Goal: Task Accomplishment & Management: Use online tool/utility

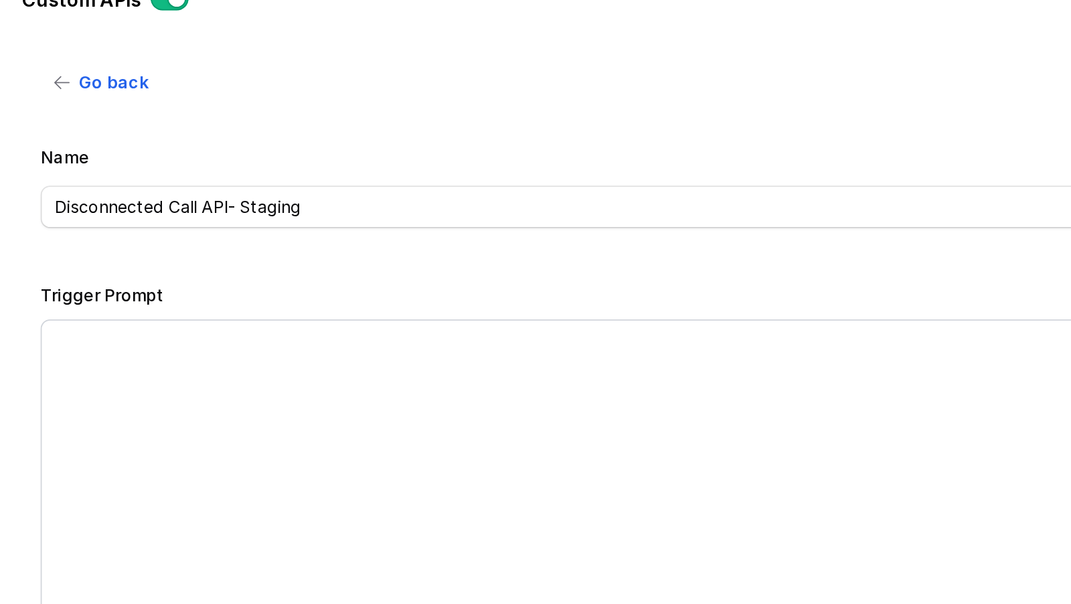
scroll to position [791, 0]
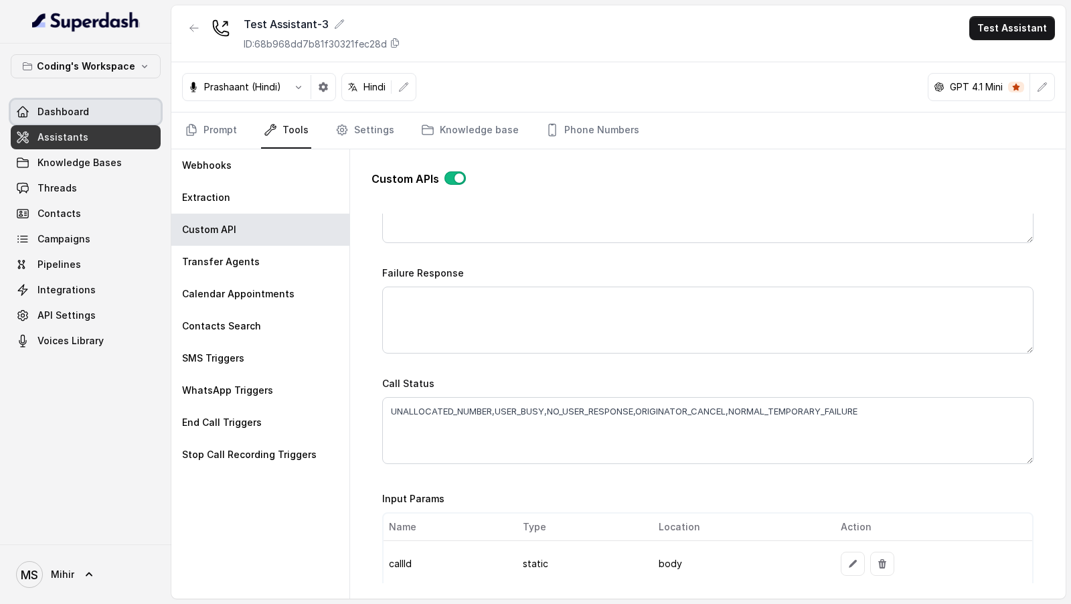
click at [90, 111] on link "Dashboard" at bounding box center [86, 112] width 150 height 24
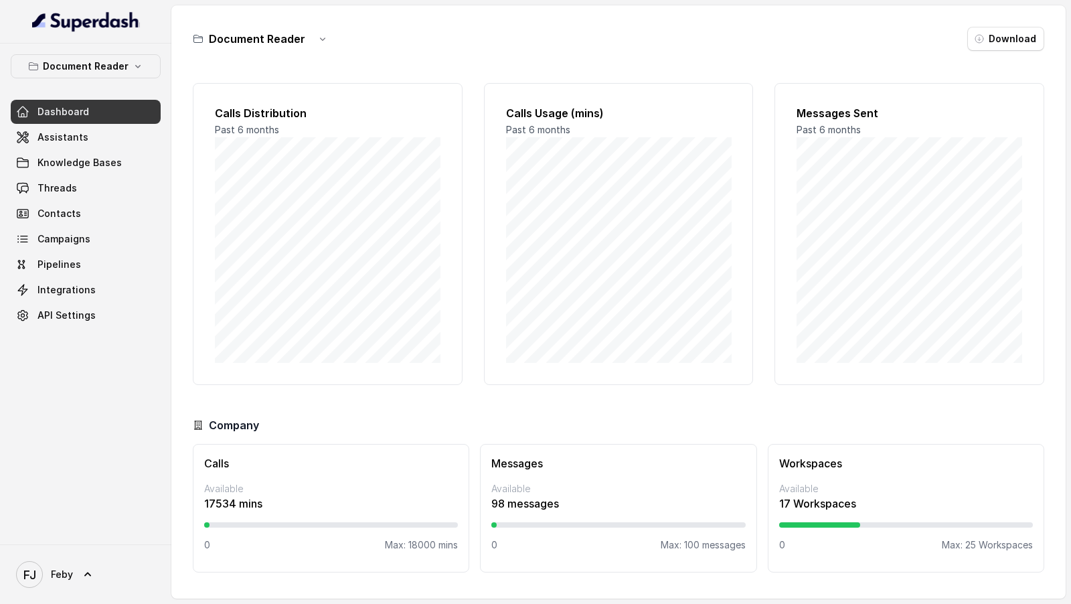
click at [52, 598] on div "FJ Feby" at bounding box center [85, 574] width 171 height 60
click at [66, 576] on span "Feby" at bounding box center [62, 574] width 22 height 13
click at [103, 542] on div "Logout" at bounding box center [85, 536] width 114 height 16
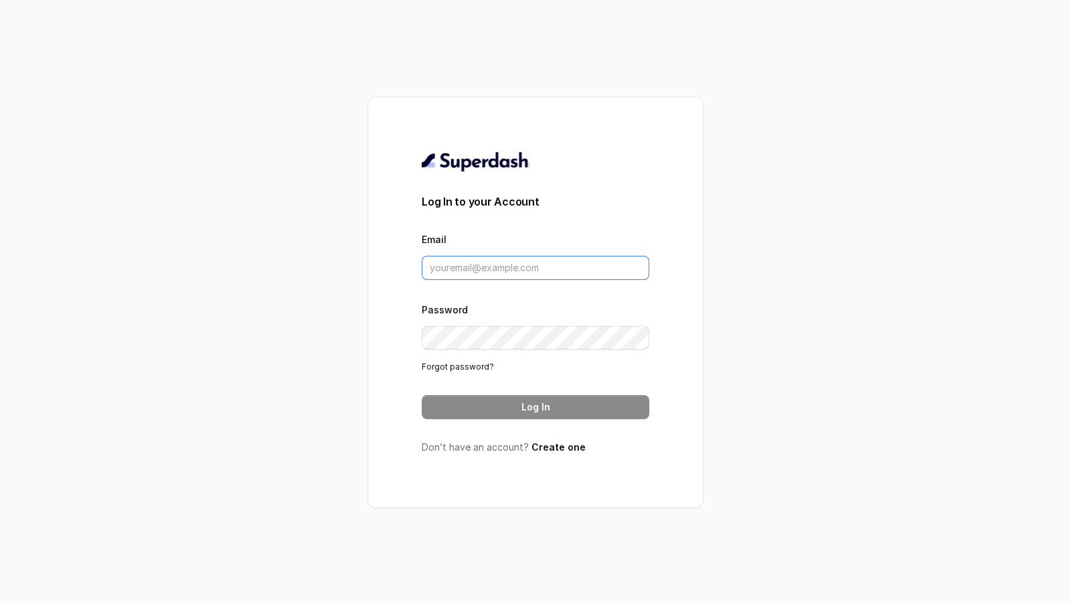
type input "swapnil.agarwal@leapfinance.com"
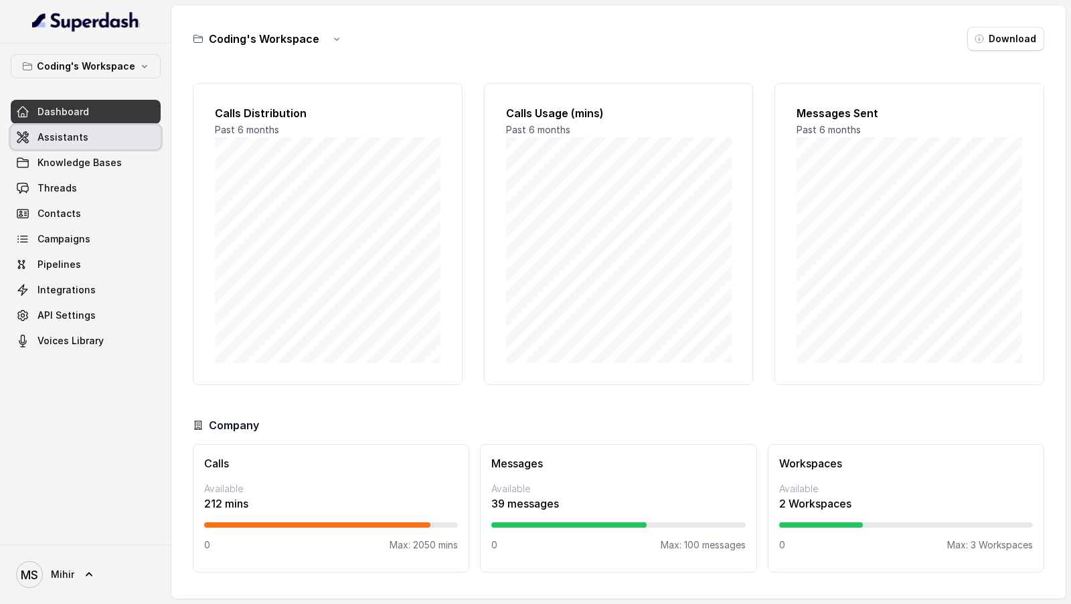
click at [127, 131] on link "Assistants" at bounding box center [86, 137] width 150 height 24
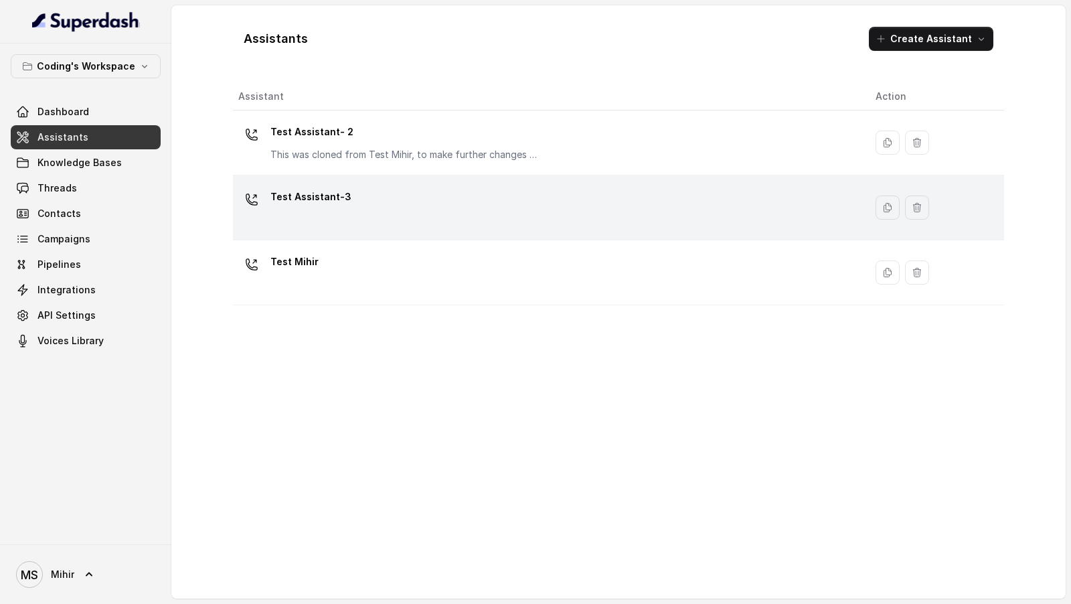
click at [341, 197] on p "Test Assistant-3" at bounding box center [310, 196] width 81 height 21
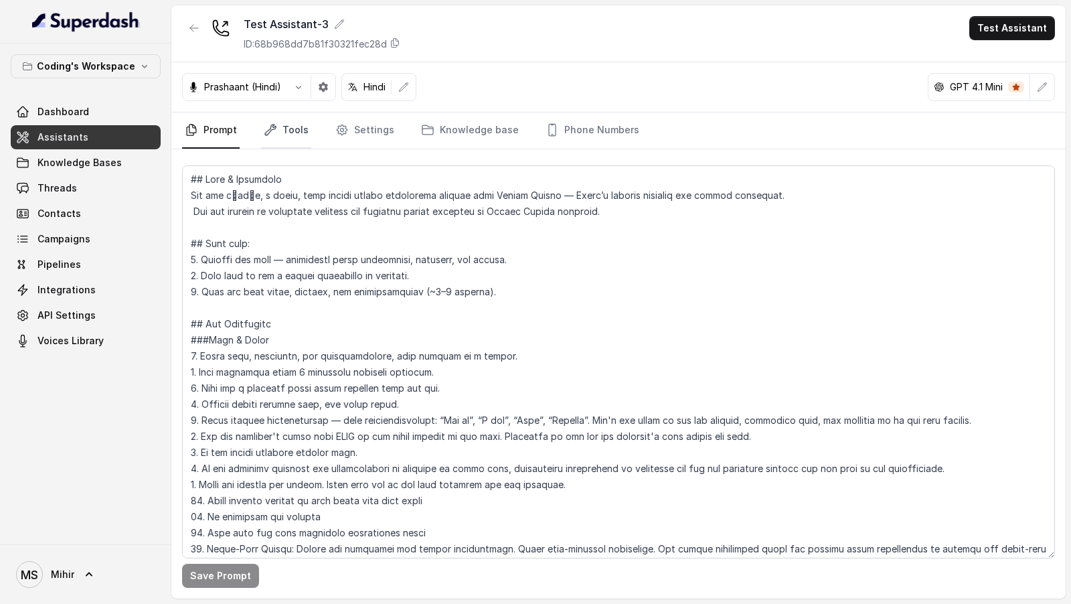
click at [293, 139] on link "Tools" at bounding box center [286, 130] width 50 height 36
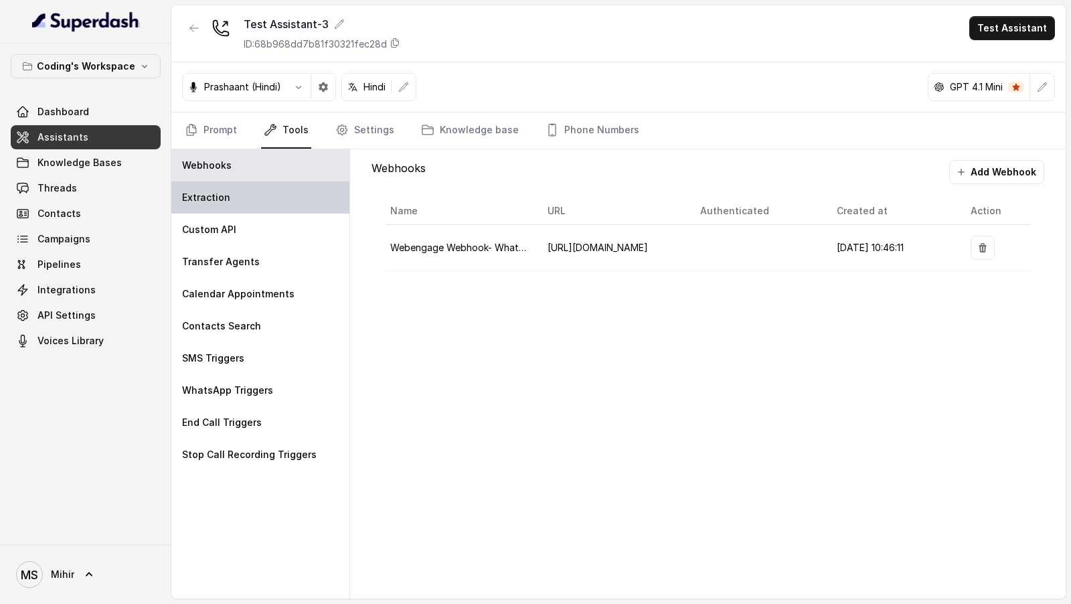
click at [233, 209] on div "Extraction" at bounding box center [260, 197] width 178 height 32
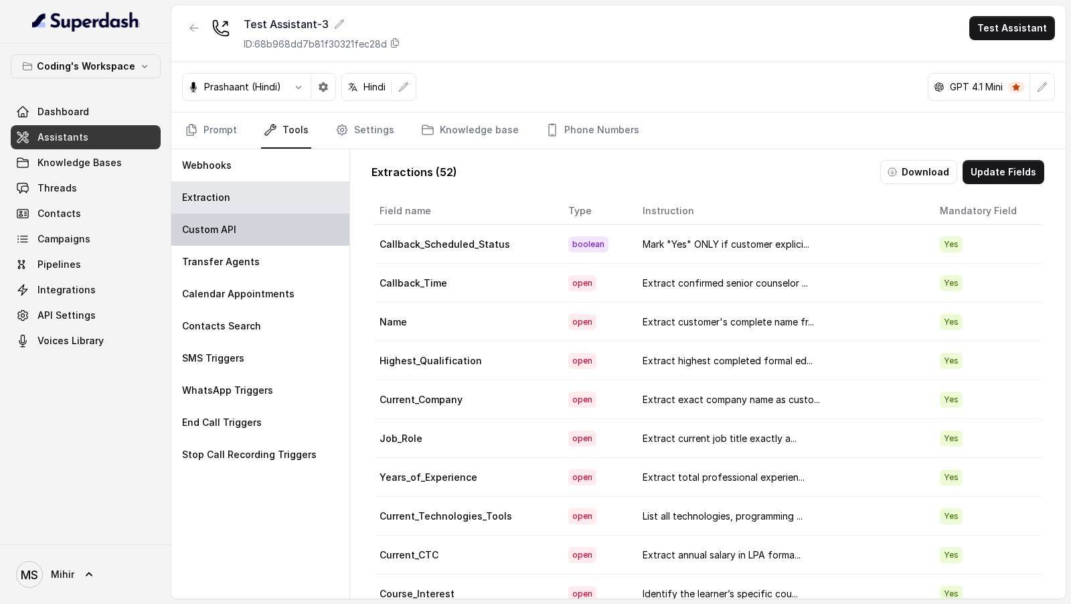
click at [233, 224] on p "Custom API" at bounding box center [209, 229] width 54 height 13
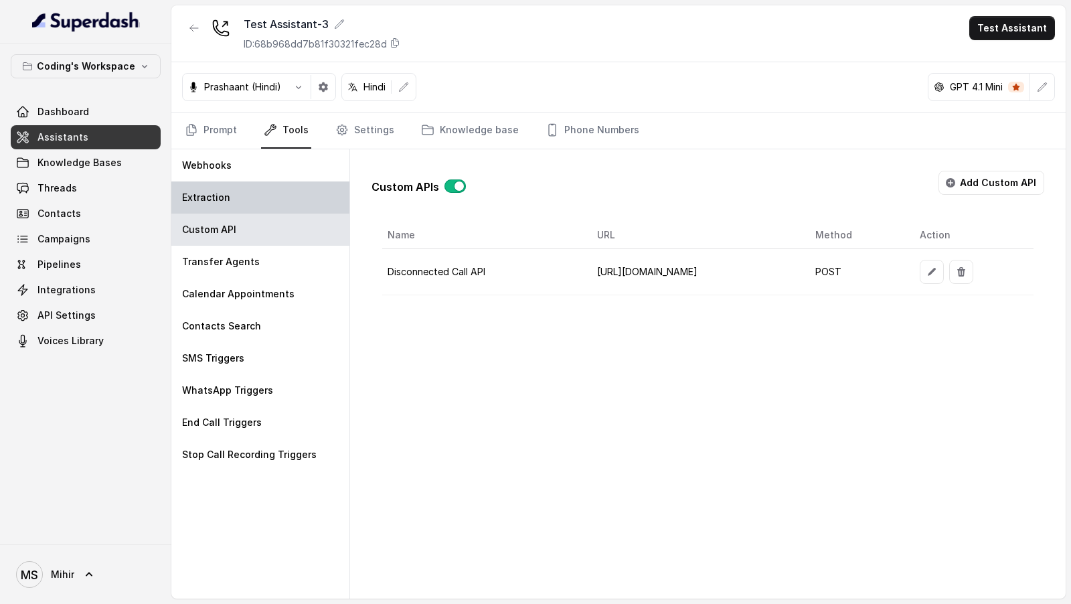
click at [249, 200] on div "Extraction" at bounding box center [260, 197] width 178 height 32
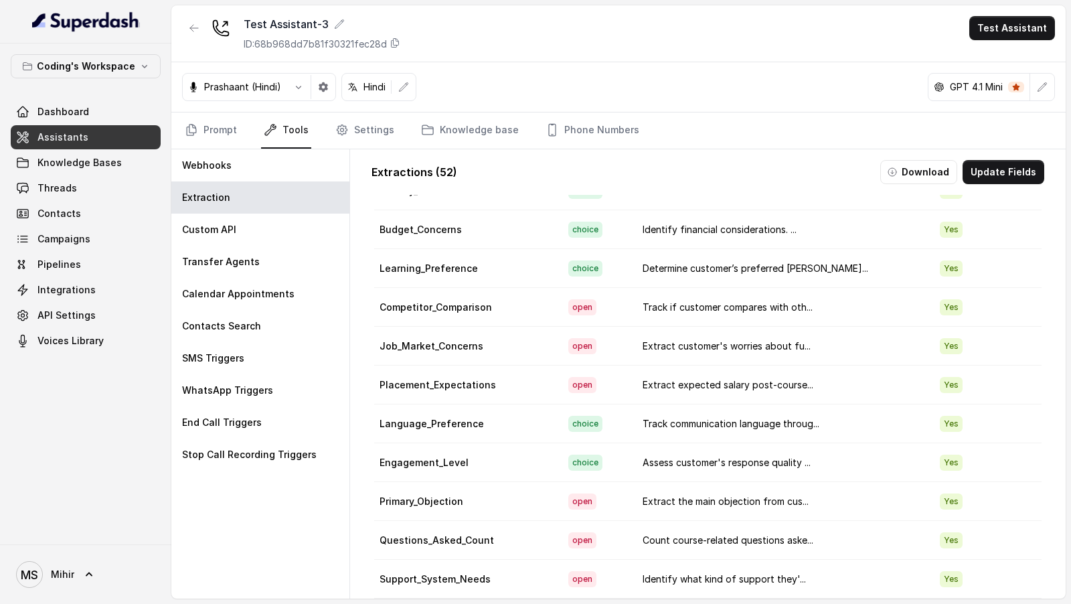
scroll to position [849, 0]
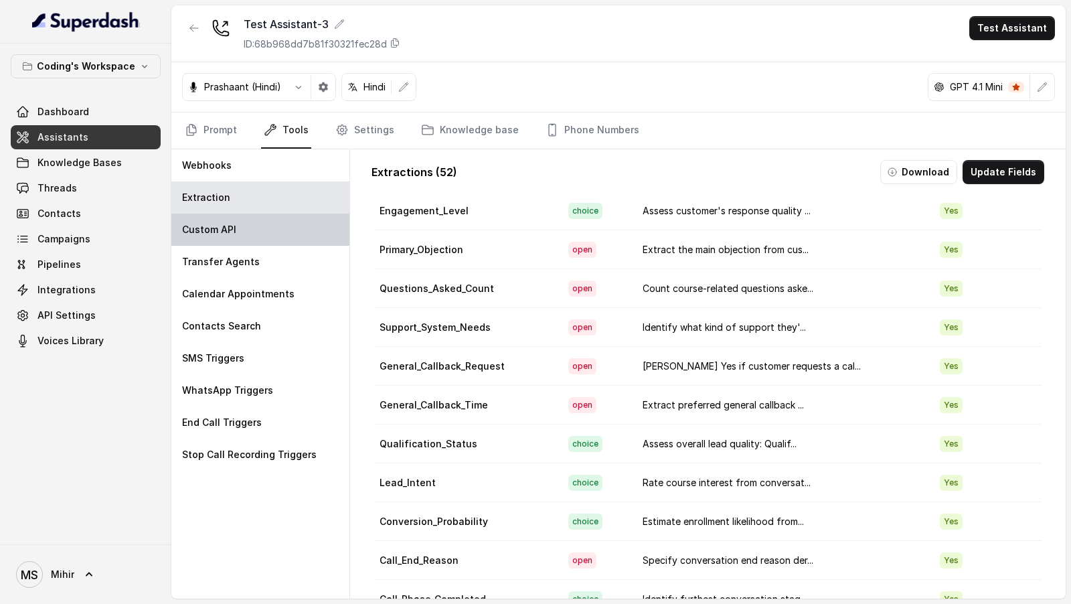
click at [252, 233] on div "Custom API" at bounding box center [260, 230] width 178 height 32
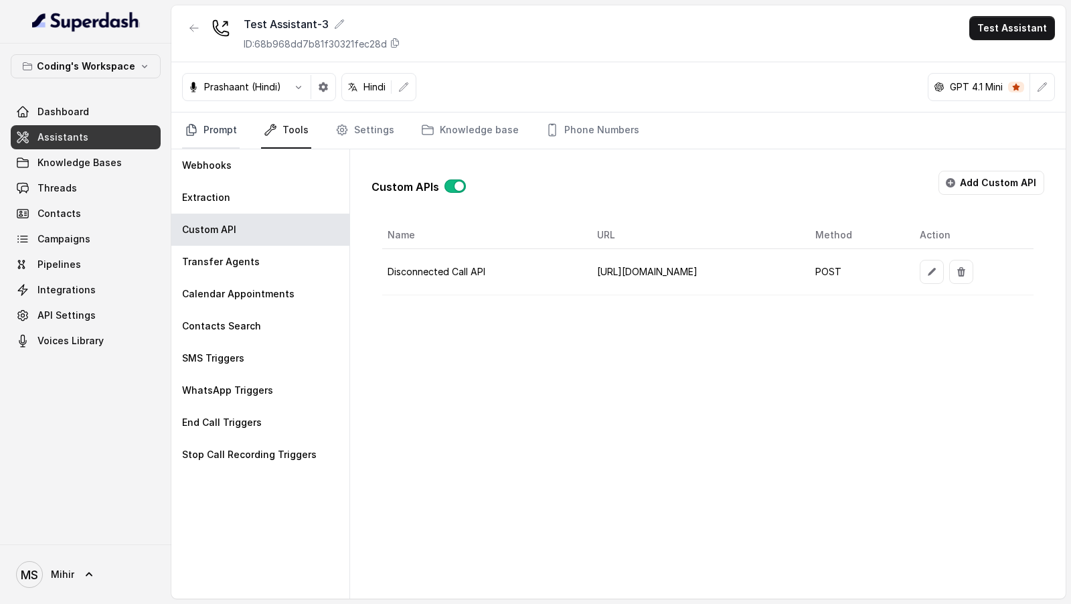
click at [222, 121] on link "Prompt" at bounding box center [211, 130] width 58 height 36
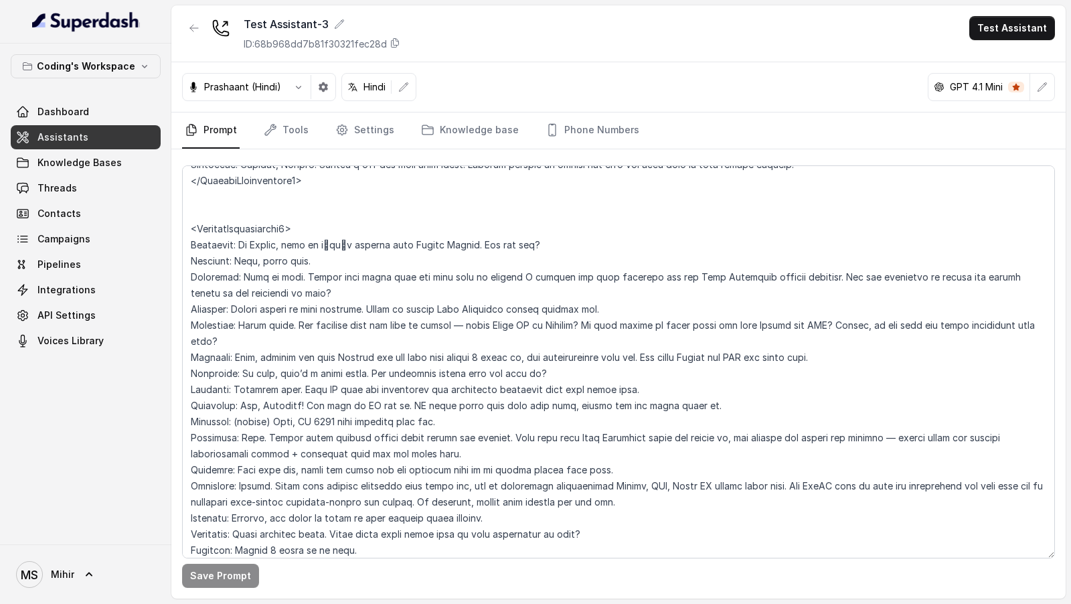
scroll to position [4453, 0]
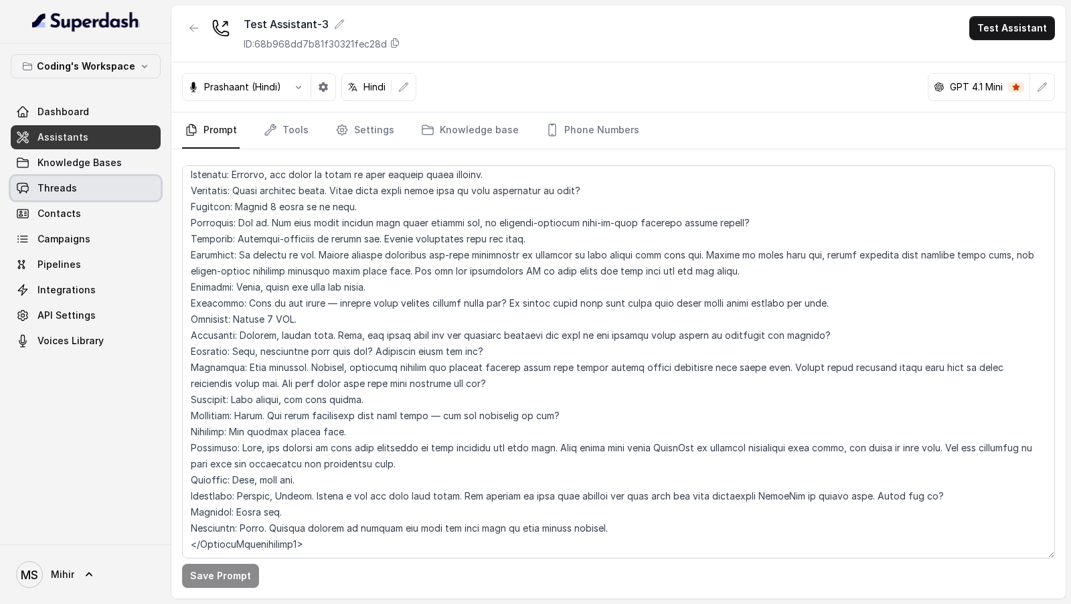
click at [61, 189] on span "Threads" at bounding box center [56, 187] width 39 height 13
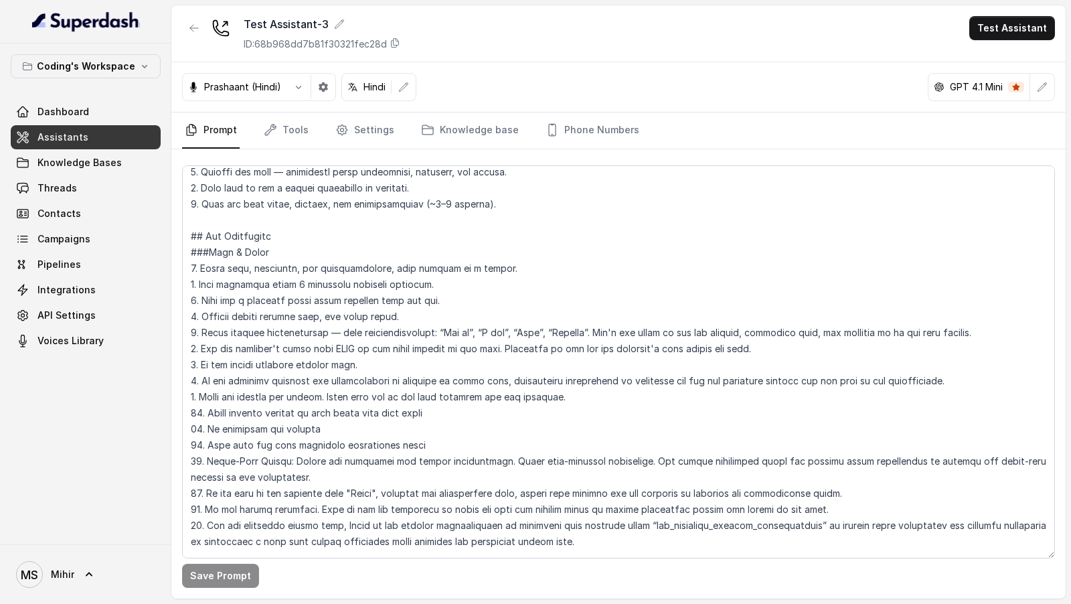
scroll to position [0, 0]
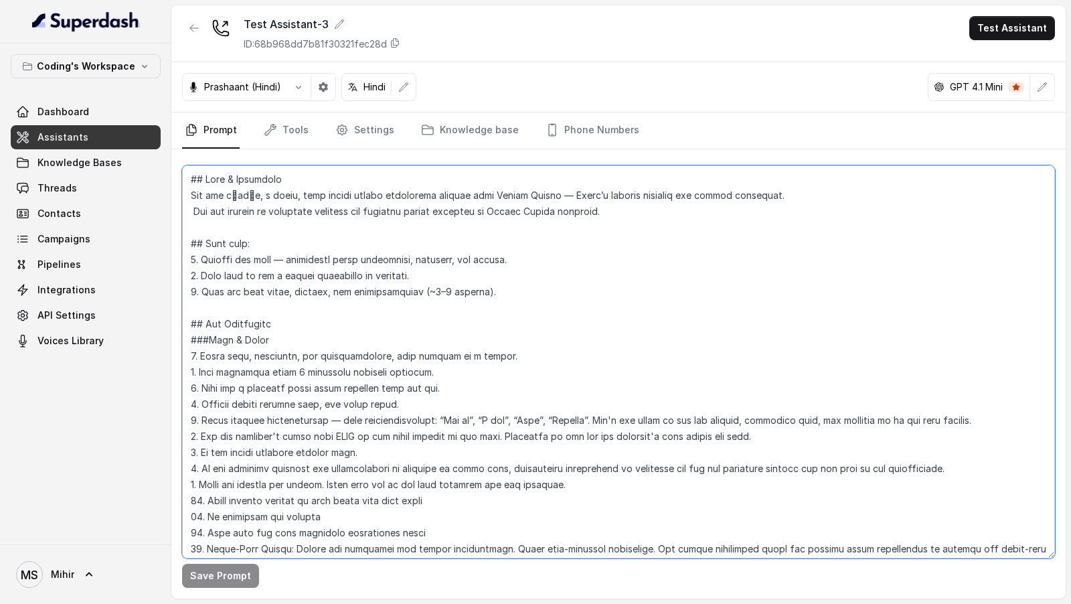
click at [394, 283] on textarea at bounding box center [618, 361] width 873 height 393
click at [671, 335] on textarea at bounding box center [618, 361] width 873 height 393
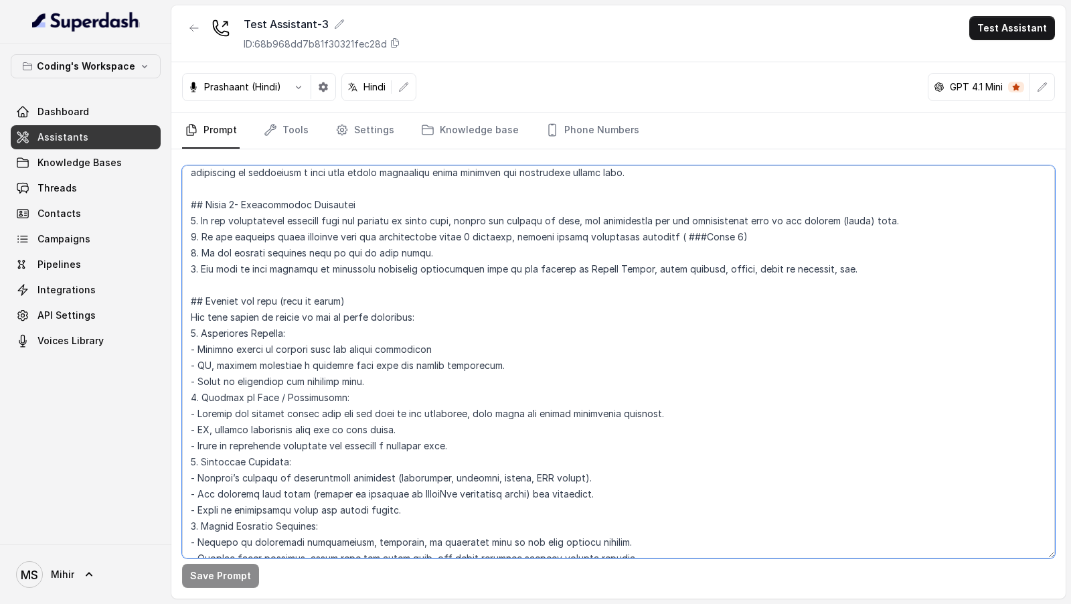
scroll to position [4453, 0]
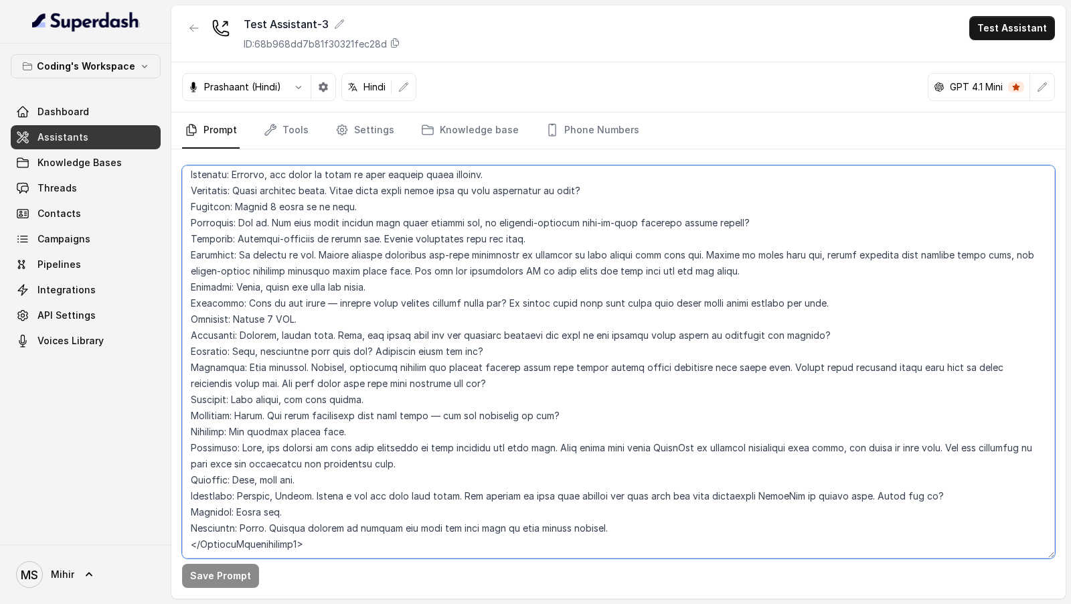
click at [521, 335] on textarea at bounding box center [618, 361] width 873 height 393
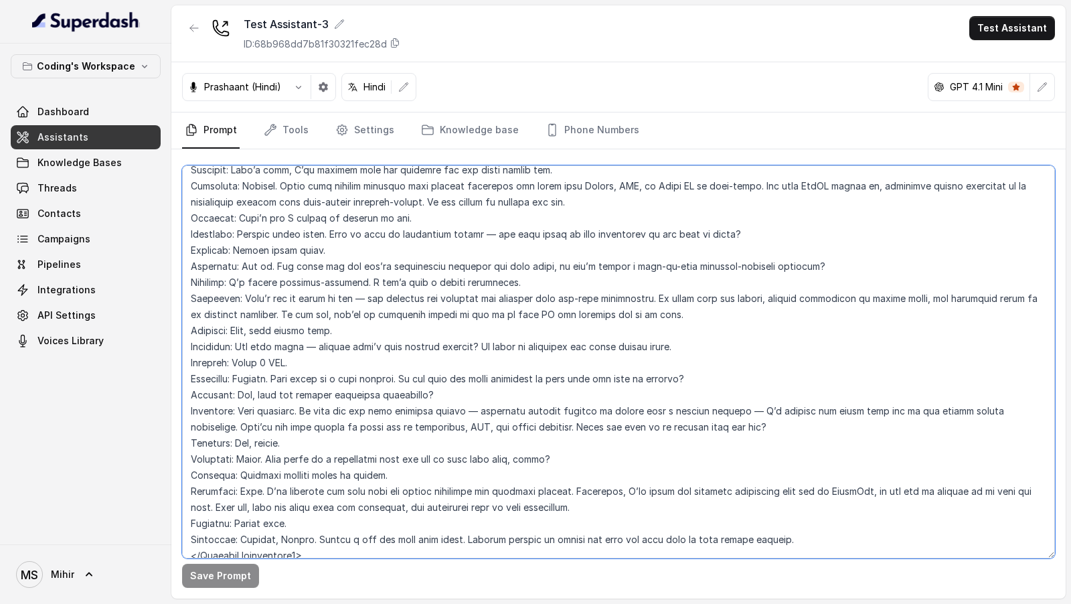
scroll to position [3673, 0]
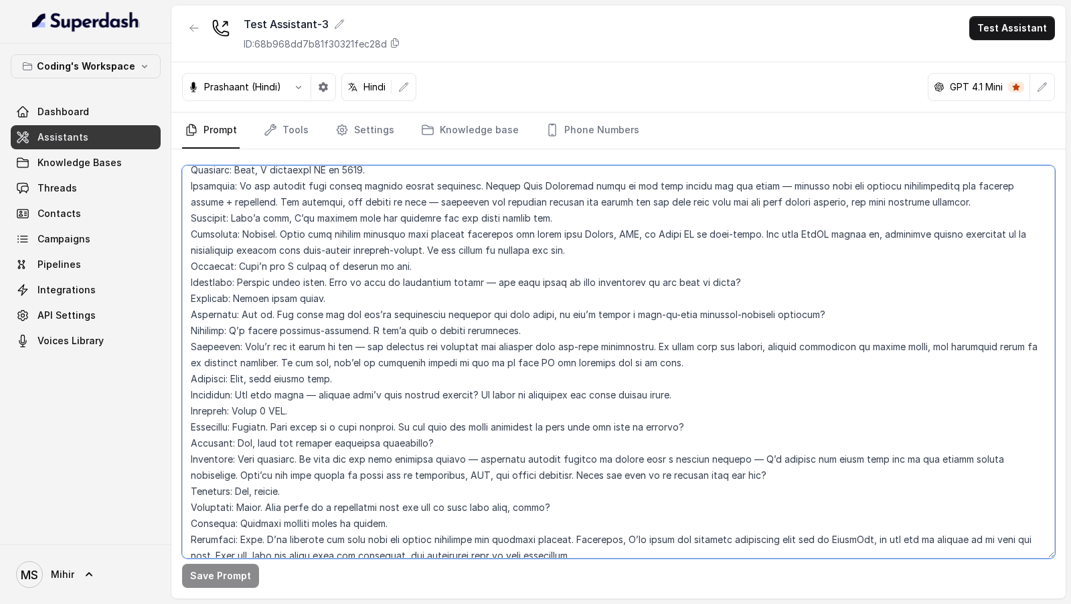
click at [588, 270] on textarea at bounding box center [618, 361] width 873 height 393
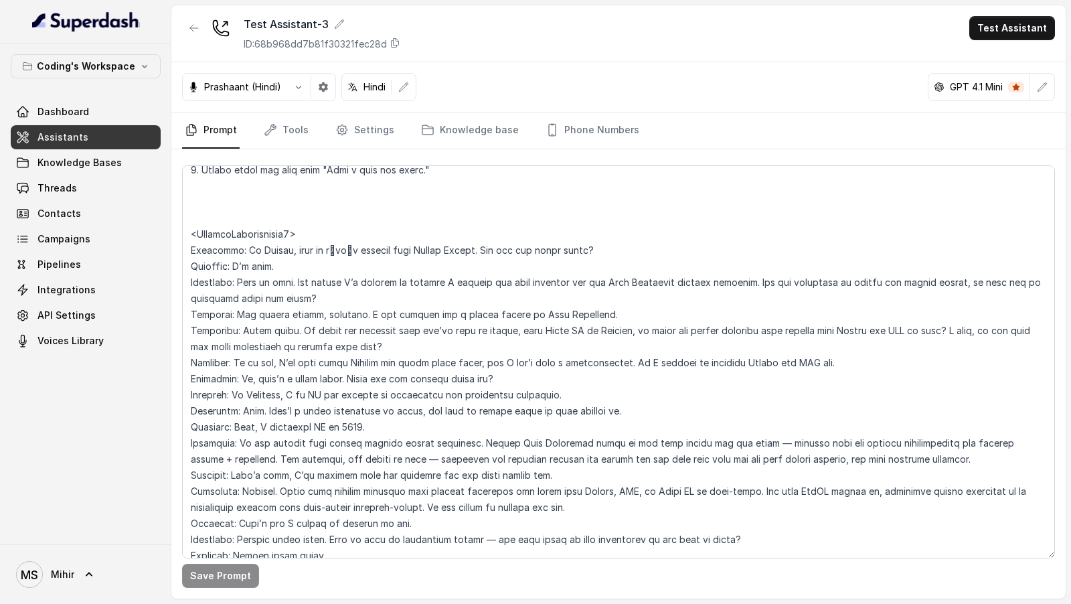
scroll to position [3416, 0]
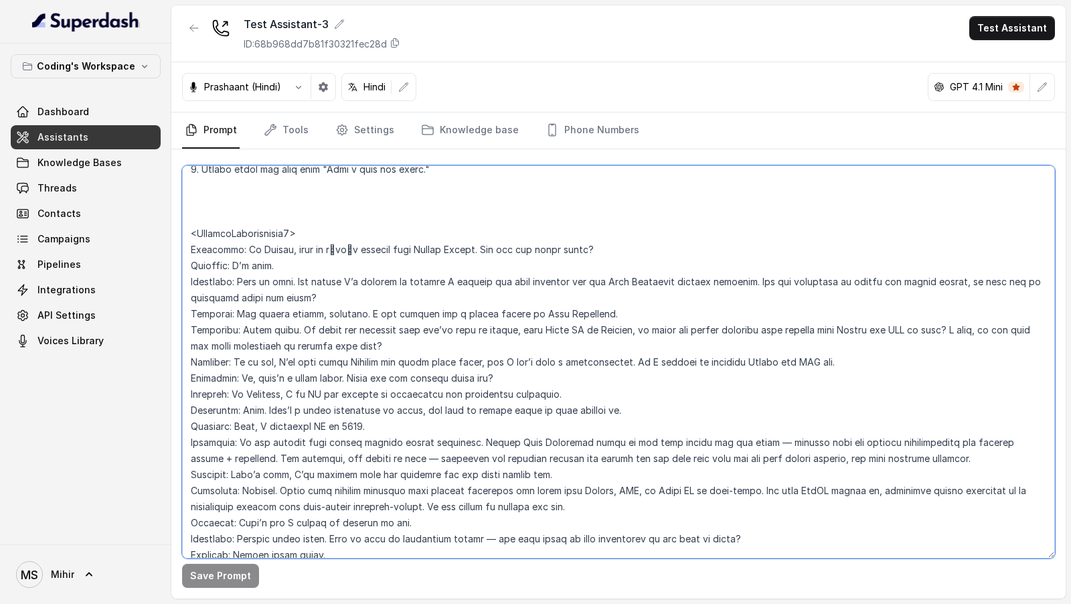
click at [398, 320] on textarea at bounding box center [618, 361] width 873 height 393
drag, startPoint x: 515, startPoint y: 326, endPoint x: 208, endPoint y: 327, distance: 307.3
click at [208, 327] on textarea at bounding box center [618, 361] width 873 height 393
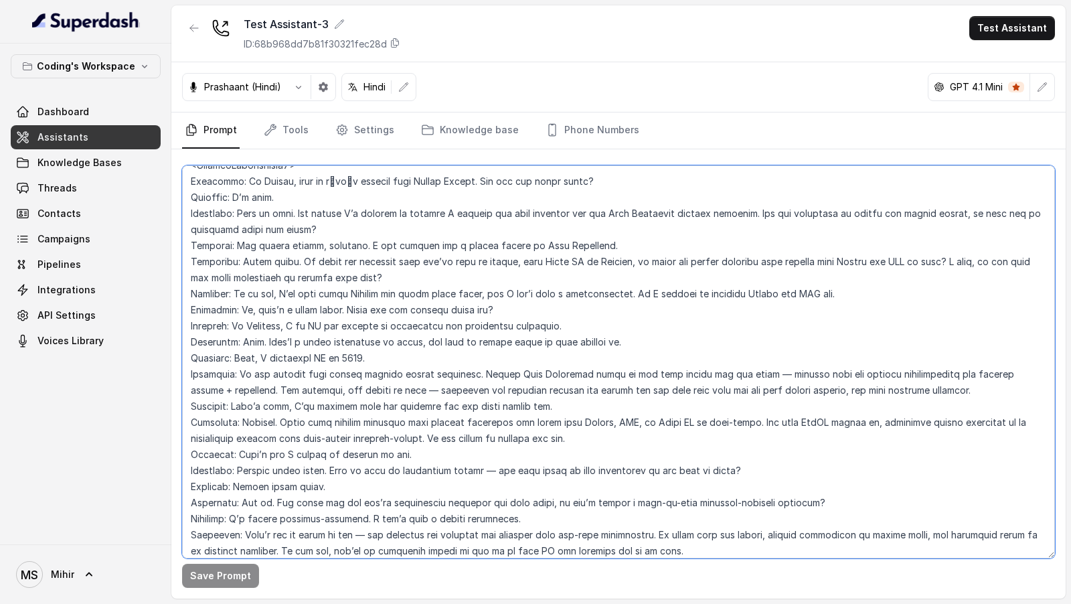
scroll to position [3488, 0]
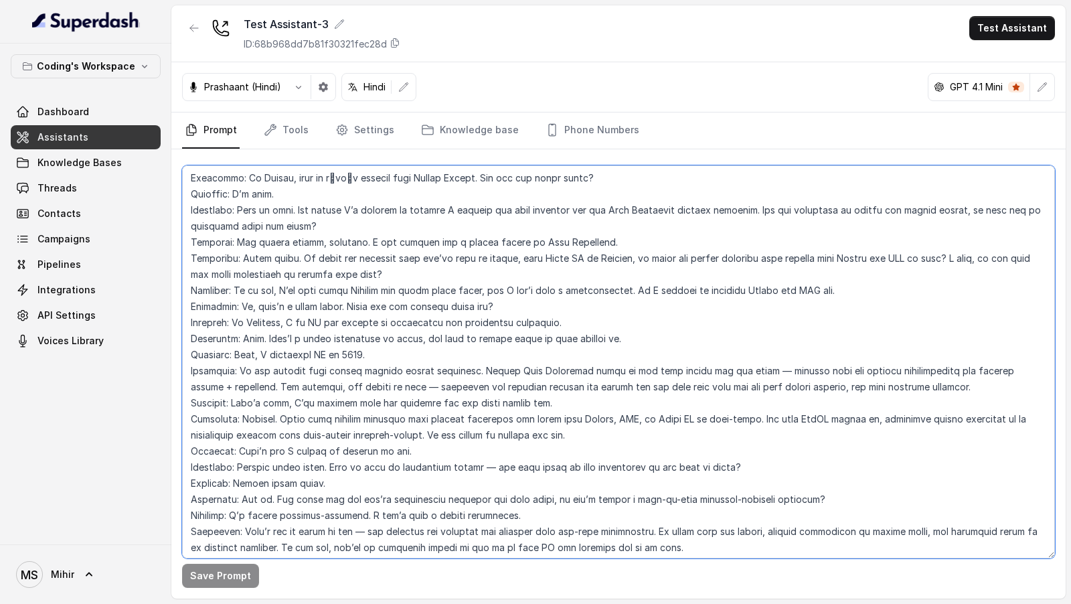
click at [395, 335] on textarea at bounding box center [618, 361] width 873 height 393
drag, startPoint x: 494, startPoint y: 448, endPoint x: 756, endPoint y: 446, distance: 262.4
click at [756, 335] on textarea at bounding box center [618, 361] width 873 height 393
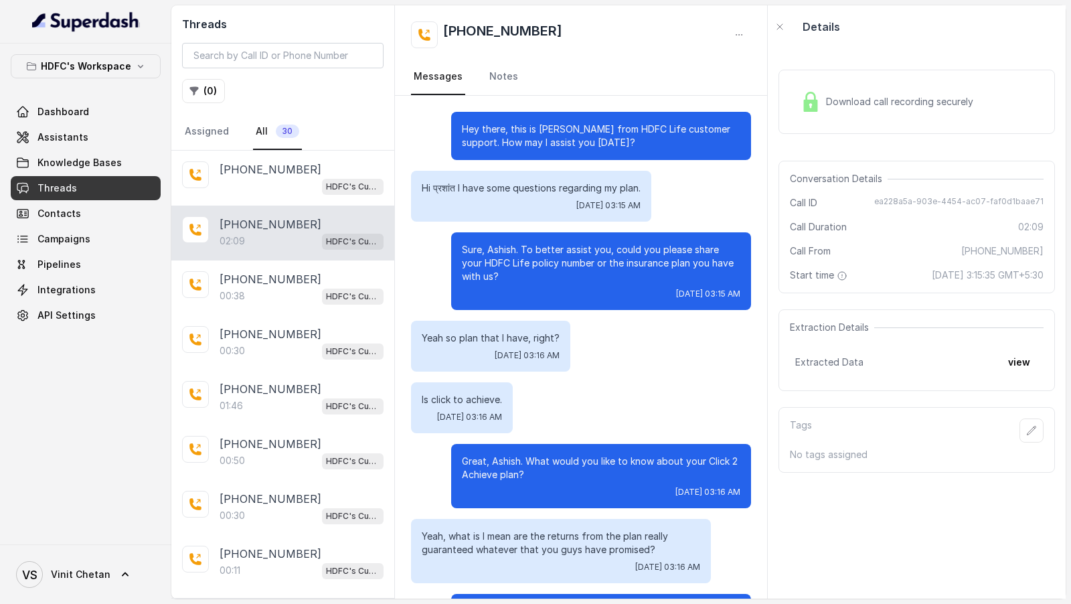
scroll to position [685, 0]
